Goal: Task Accomplishment & Management: Complete application form

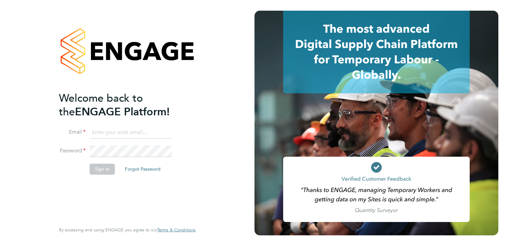
type input "gazdiablo@gmail.com"
click at [99, 169] on button "Sign In" at bounding box center [102, 169] width 25 height 11
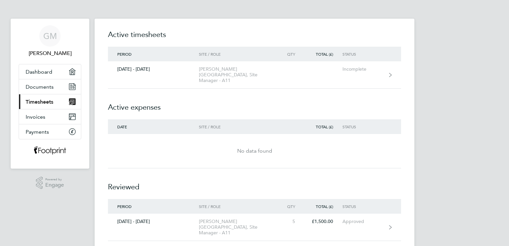
scroll to position [29, 0]
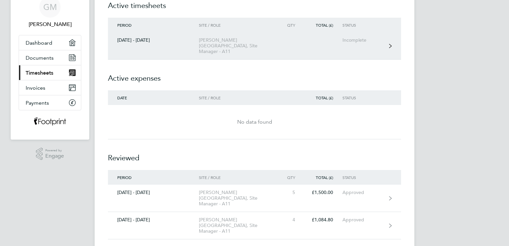
click at [370, 43] on link "[DATE] - [DATE][GEOGRAPHIC_DATA][PERSON_NAME], Site Manager - A11 Incomplete" at bounding box center [254, 45] width 293 height 27
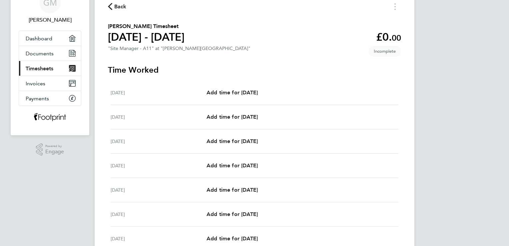
scroll to position [67, 0]
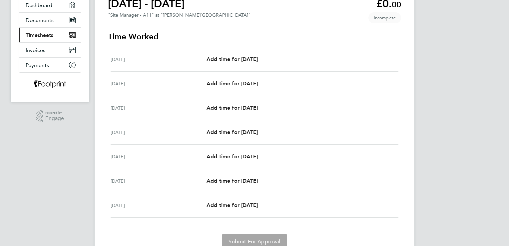
click at [349, 64] on div "Mon 25 Aug Add time for Mon 25 Aug Add time for Mon 25 Aug" at bounding box center [255, 59] width 288 height 24
click at [312, 65] on div "Mon 25 Aug Add time for Mon 25 Aug Add time for Mon 25 Aug" at bounding box center [255, 59] width 288 height 24
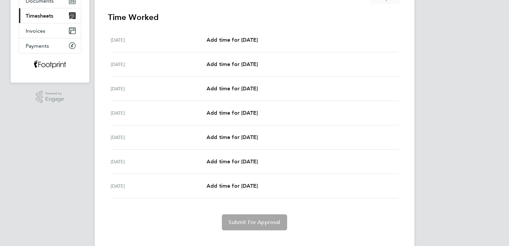
scroll to position [97, 0]
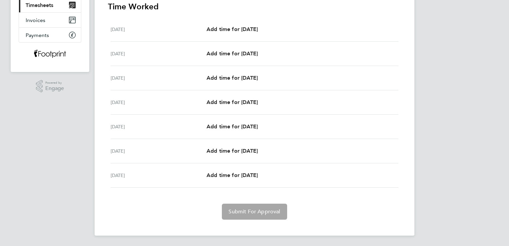
click at [285, 30] on div "Add time for [DATE] Add time for [DATE]" at bounding box center [303, 29] width 192 height 8
click at [243, 40] on div "Mon 25 Aug Add time for Mon 25 Aug Add time for Mon 25 Aug" at bounding box center [255, 29] width 288 height 24
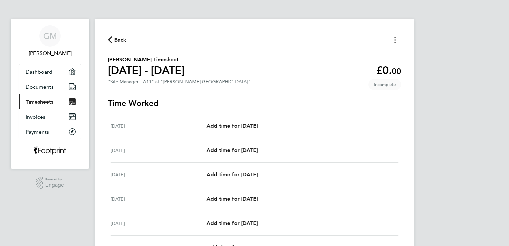
click at [394, 41] on button "Timesheets Menu" at bounding box center [395, 40] width 12 height 10
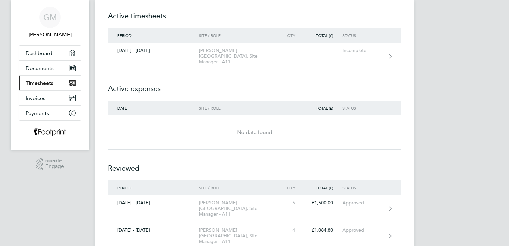
scroll to position [29, 0]
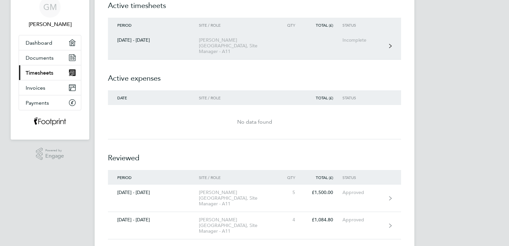
click at [287, 41] on link "[DATE] - [DATE][GEOGRAPHIC_DATA][PERSON_NAME], Site Manager - A11 Incomplete" at bounding box center [254, 45] width 293 height 27
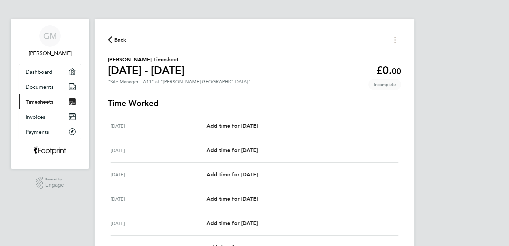
drag, startPoint x: 355, startPoint y: 128, endPoint x: 339, endPoint y: 130, distance: 16.1
click at [339, 130] on div "Add time for [DATE] Add time for [DATE]" at bounding box center [303, 126] width 192 height 8
click at [209, 123] on span "Add time for [DATE]" at bounding box center [232, 126] width 51 height 6
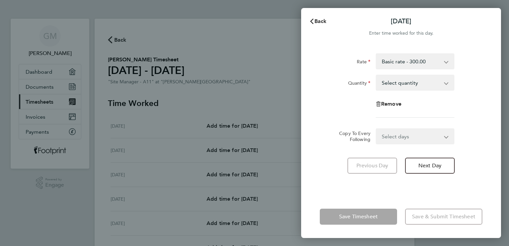
click at [448, 82] on app-icon-cross-button at bounding box center [450, 82] width 8 height 15
click at [444, 63] on select "Basic rate - 300.00" at bounding box center [411, 61] width 69 height 15
click at [445, 84] on select "Select quantity 0.5 1" at bounding box center [411, 82] width 69 height 15
select select "1"
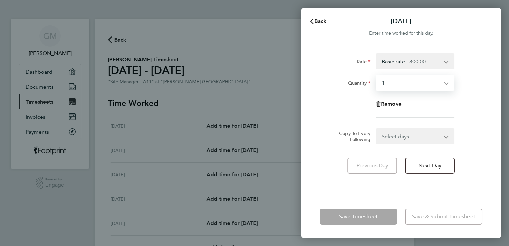
click at [377, 75] on select "Select quantity 0.5 1" at bounding box center [411, 82] width 69 height 15
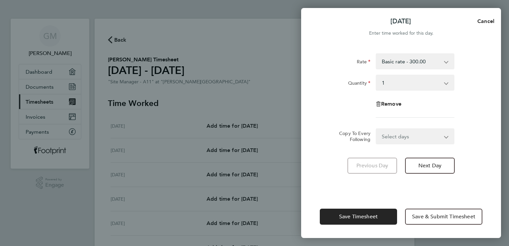
click at [448, 137] on app-icon-cross-button at bounding box center [451, 136] width 8 height 15
click at [443, 138] on select "Select days Day Weekday (Mon-Fri) Weekend (Sat-Sun) [DATE] [DATE] [DATE] [DATE]…" at bounding box center [412, 136] width 70 height 15
select select "WEEKDAY"
click at [377, 129] on select "Select days Day Weekday (Mon-Fri) Weekend (Sat-Sun) [DATE] [DATE] [DATE] [DATE]…" at bounding box center [412, 136] width 70 height 15
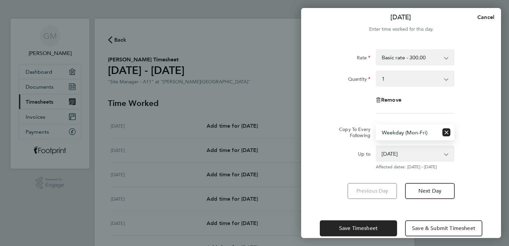
scroll to position [15, 0]
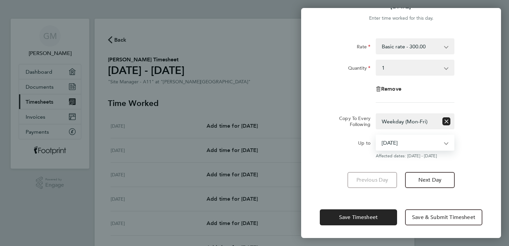
click at [446, 143] on select "[DATE] [DATE] [DATE] [DATE] [DATE] [DATE]" at bounding box center [411, 142] width 69 height 15
select select "[DATE]"
click at [377, 135] on select "[DATE] [DATE] [DATE] [DATE] [DATE] [DATE]" at bounding box center [411, 142] width 69 height 15
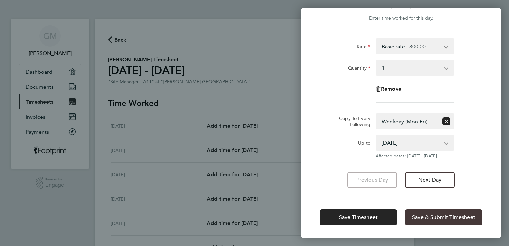
click at [441, 212] on button "Save & Submit Timesheet" at bounding box center [443, 217] width 77 height 16
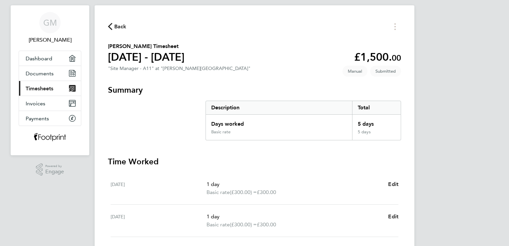
scroll to position [9, 0]
